Goal: Task Accomplishment & Management: Use online tool/utility

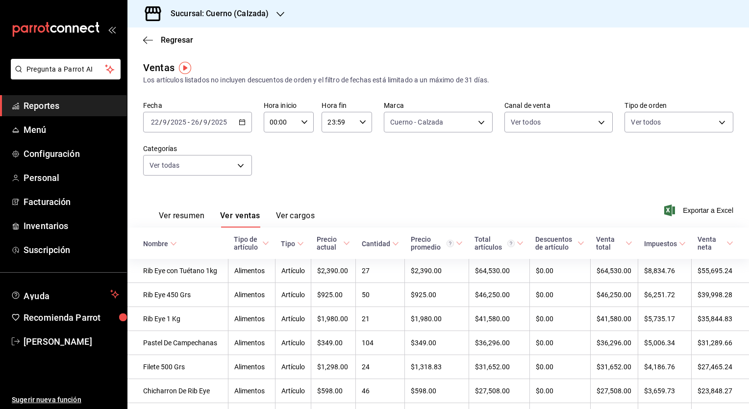
click at [262, 11] on h3 "Sucursal: Cuerno (Calzada)" at bounding box center [216, 14] width 106 height 12
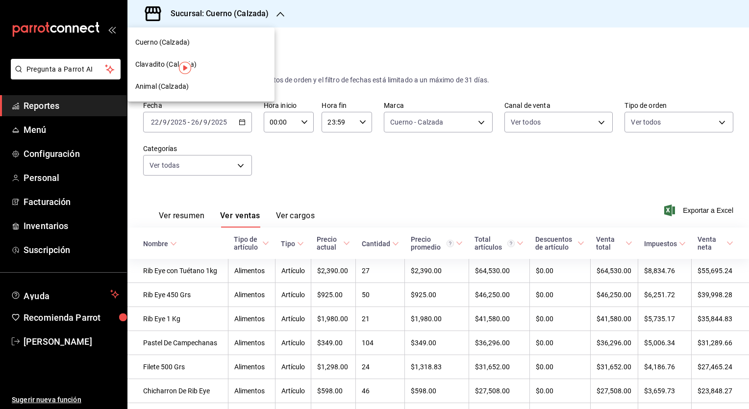
click at [206, 68] on div "Clavadito (Calzada)" at bounding box center [200, 64] width 131 height 10
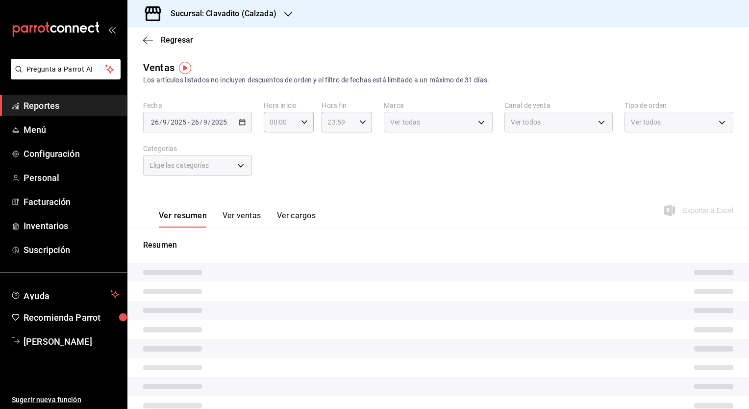
type input "PARROT,UBER_EATS,RAPPI,DIDI_FOOD,ONLINE"
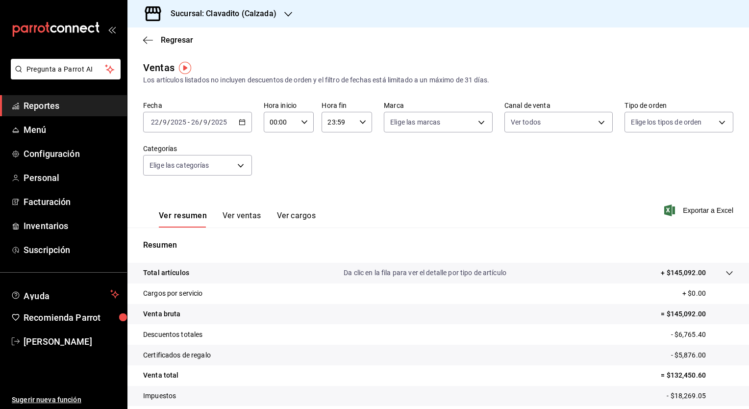
click at [235, 128] on div "[DATE] [DATE] - [DATE] [DATE]" at bounding box center [197, 122] width 109 height 21
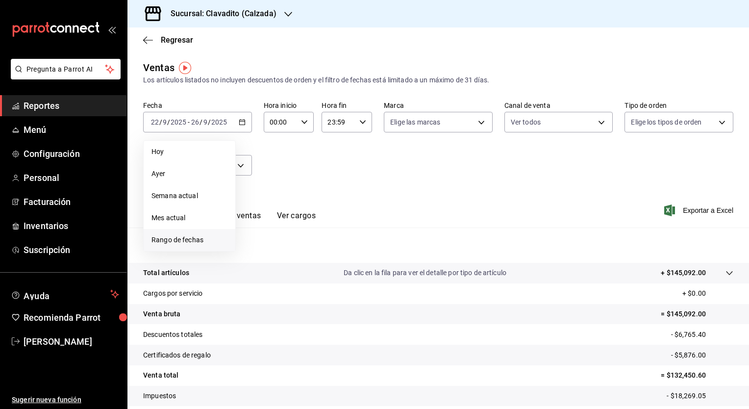
click at [181, 241] on span "Rango de fechas" at bounding box center [189, 240] width 76 height 10
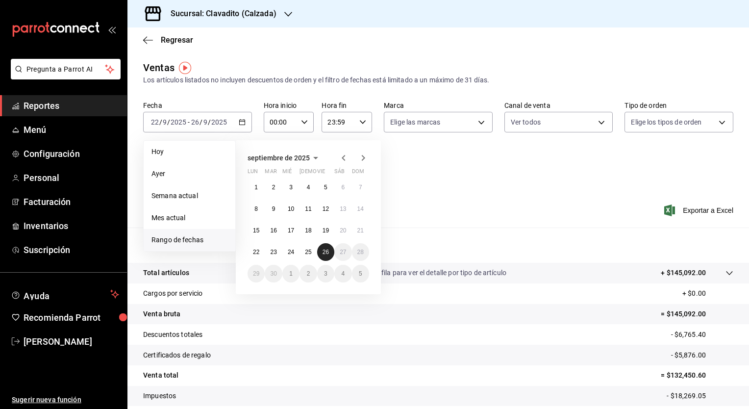
click at [327, 252] on abbr "26" at bounding box center [326, 252] width 6 height 7
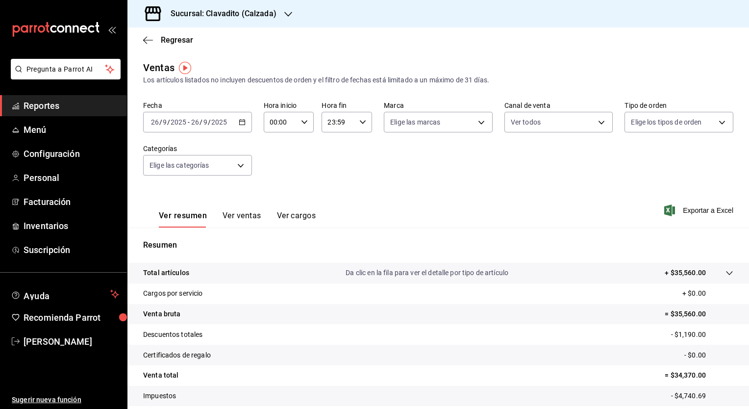
click at [314, 119] on div "Hora inicio 00:00 Hora inicio Hora fin 23:59 Hora fin" at bounding box center [318, 116] width 109 height 31
click at [304, 120] on icon "button" at bounding box center [304, 122] width 7 height 7
click at [306, 123] on div at bounding box center [374, 204] width 749 height 409
click at [697, 205] on span "Exportar a Excel" at bounding box center [699, 210] width 67 height 12
